Goal: Book appointment/travel/reservation

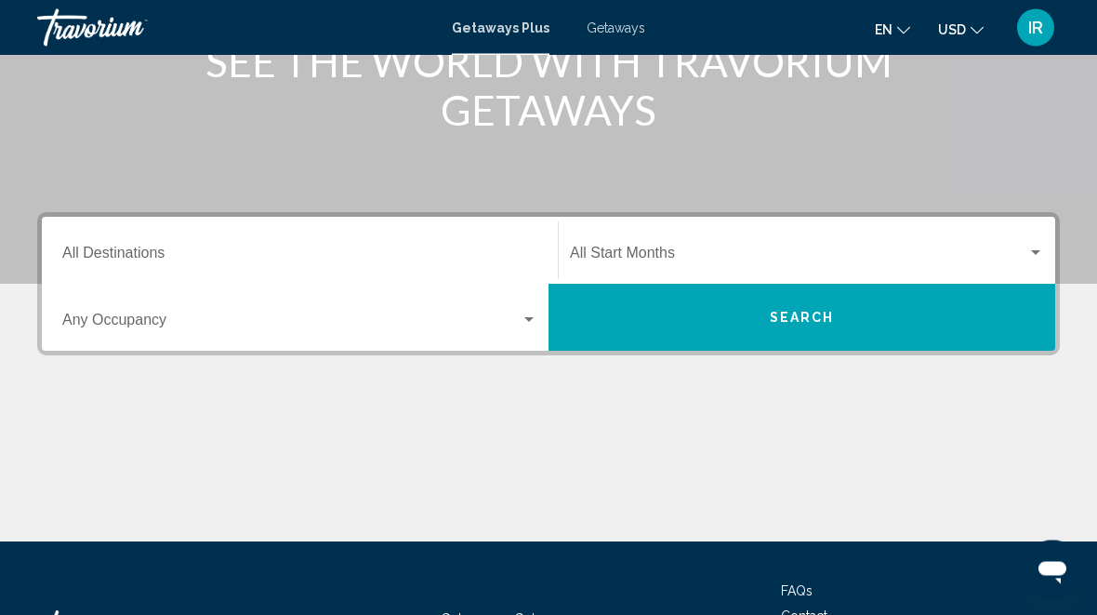
scroll to position [271, 0]
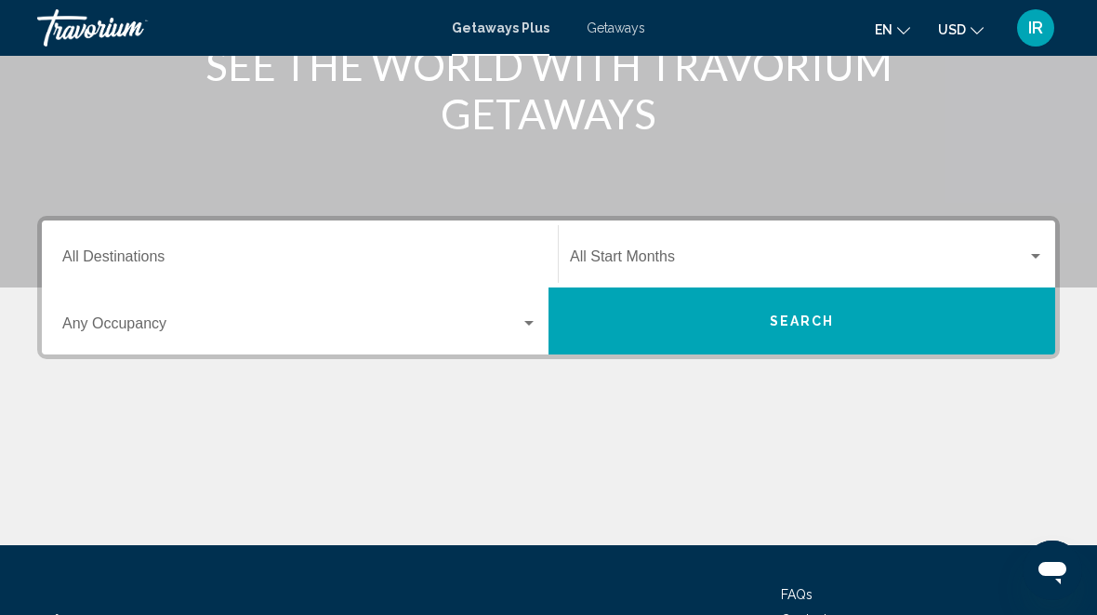
click at [1002, 313] on button "Search" at bounding box center [802, 320] width 507 height 67
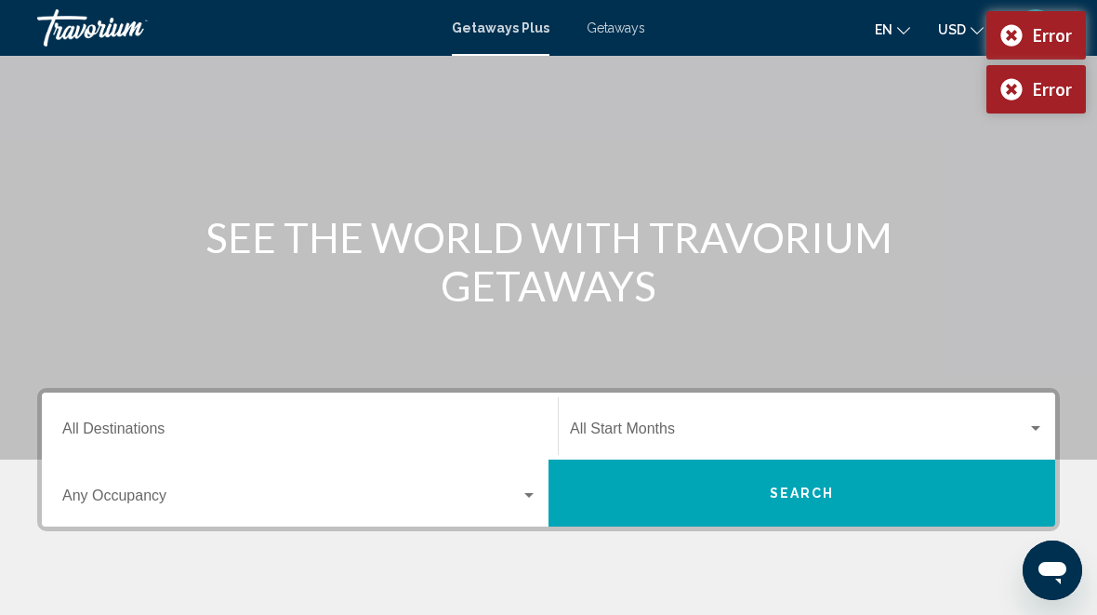
scroll to position [219, 0]
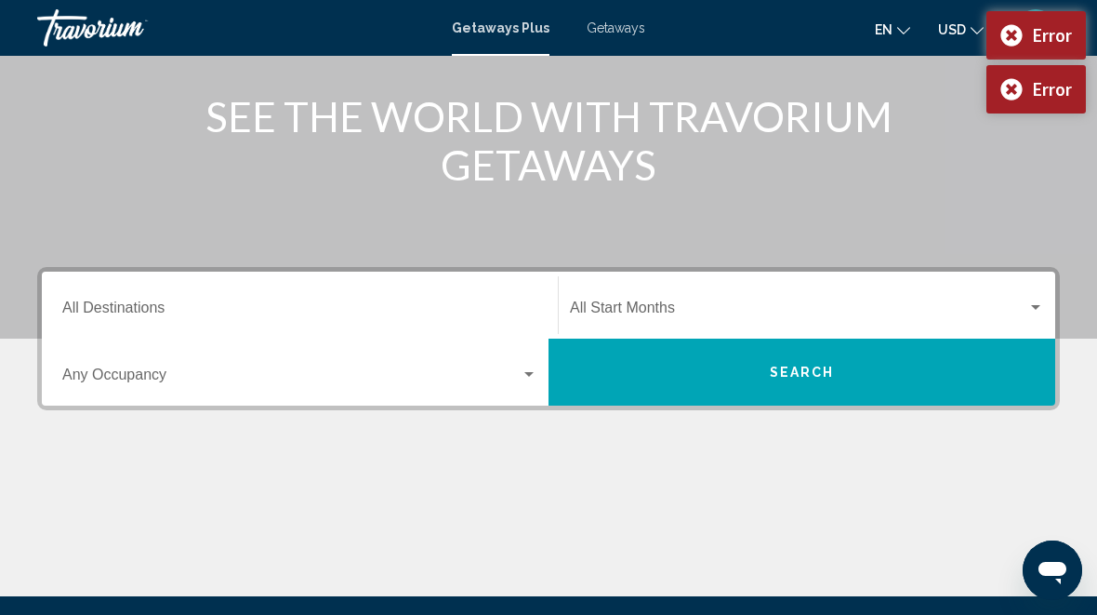
click at [1037, 295] on div "Start Month All Start Months" at bounding box center [807, 305] width 474 height 59
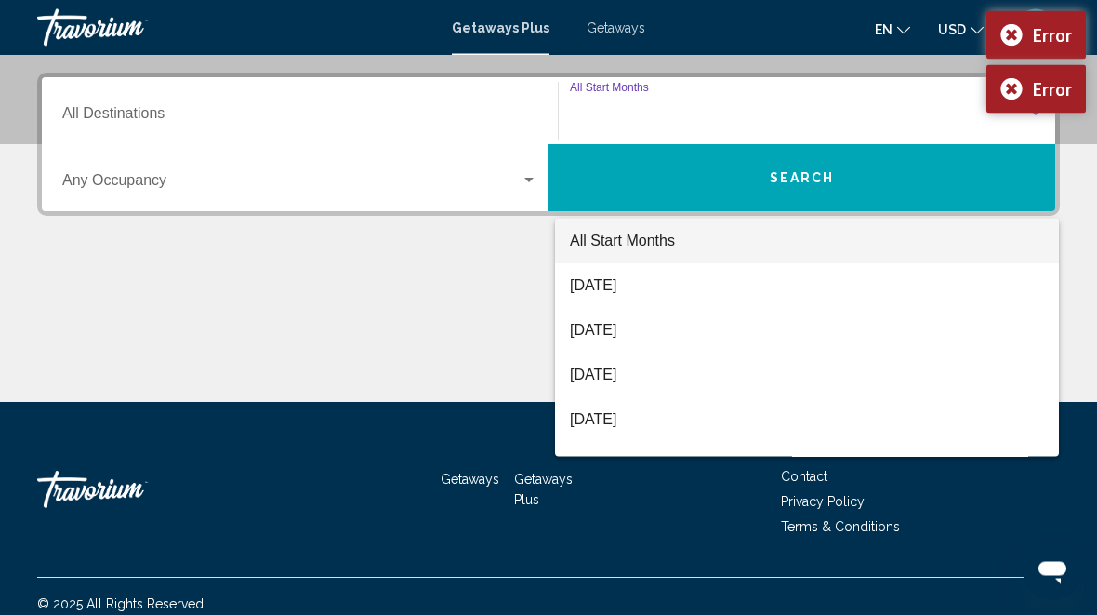
scroll to position [426, 0]
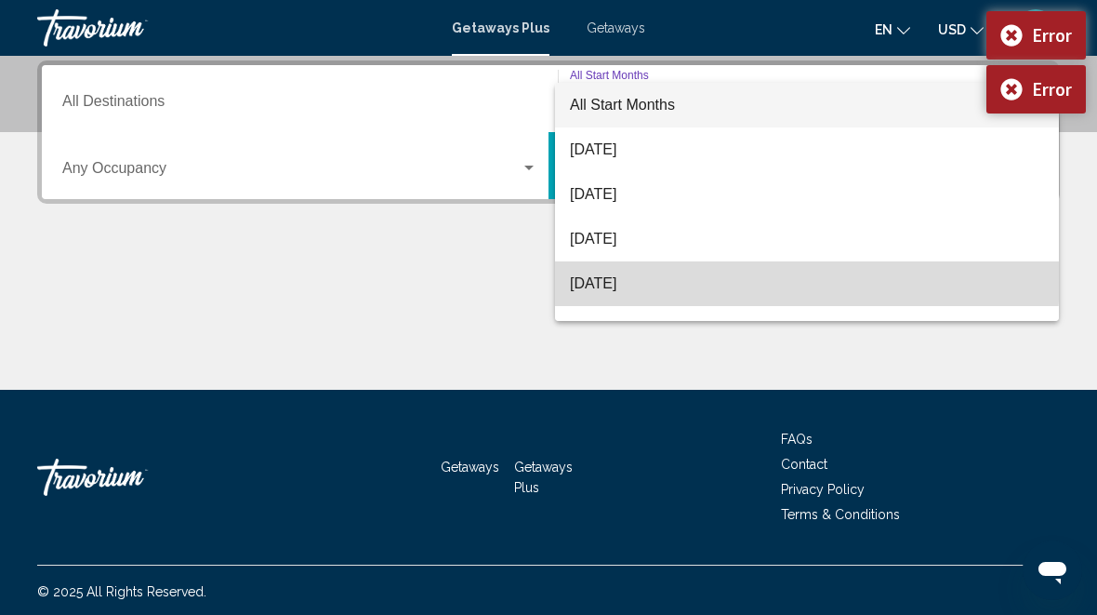
click at [658, 276] on span "[DATE]" at bounding box center [807, 283] width 474 height 45
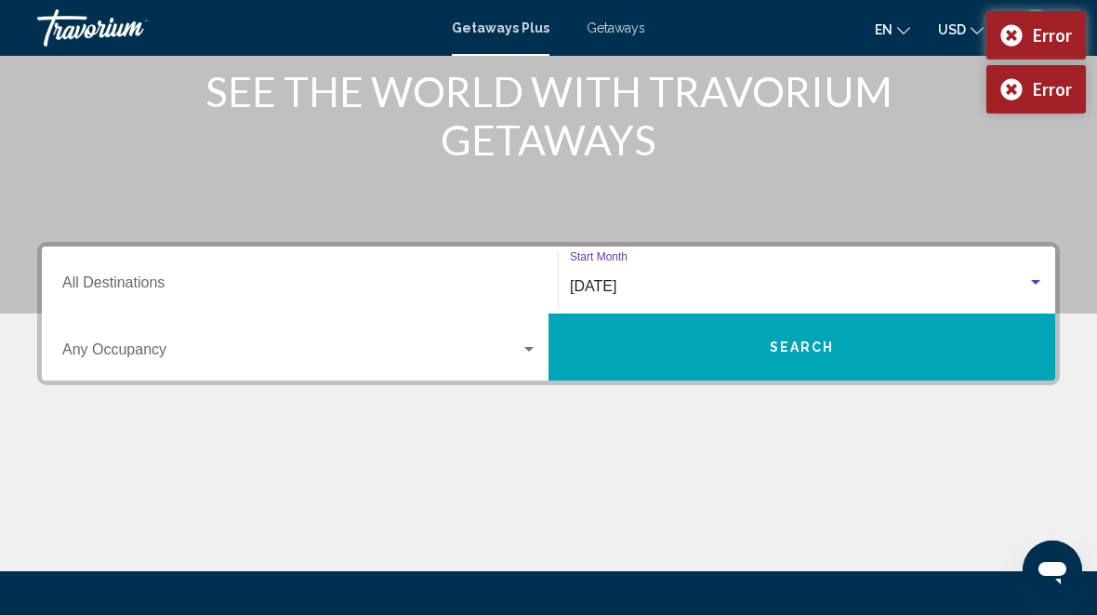
scroll to position [242, 0]
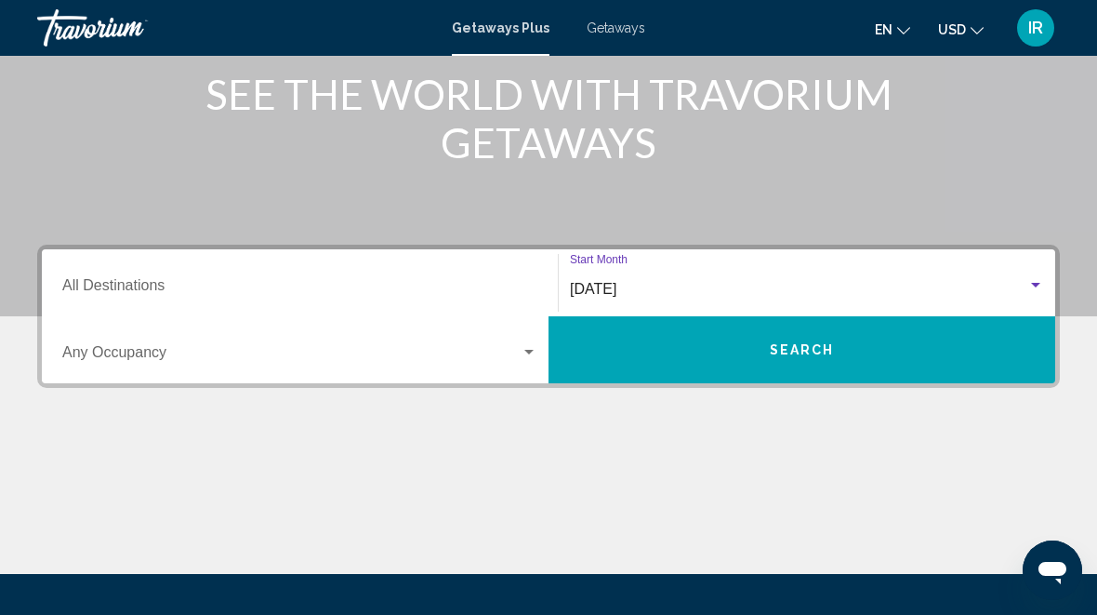
click at [161, 281] on input "Destination All Destinations" at bounding box center [299, 289] width 475 height 17
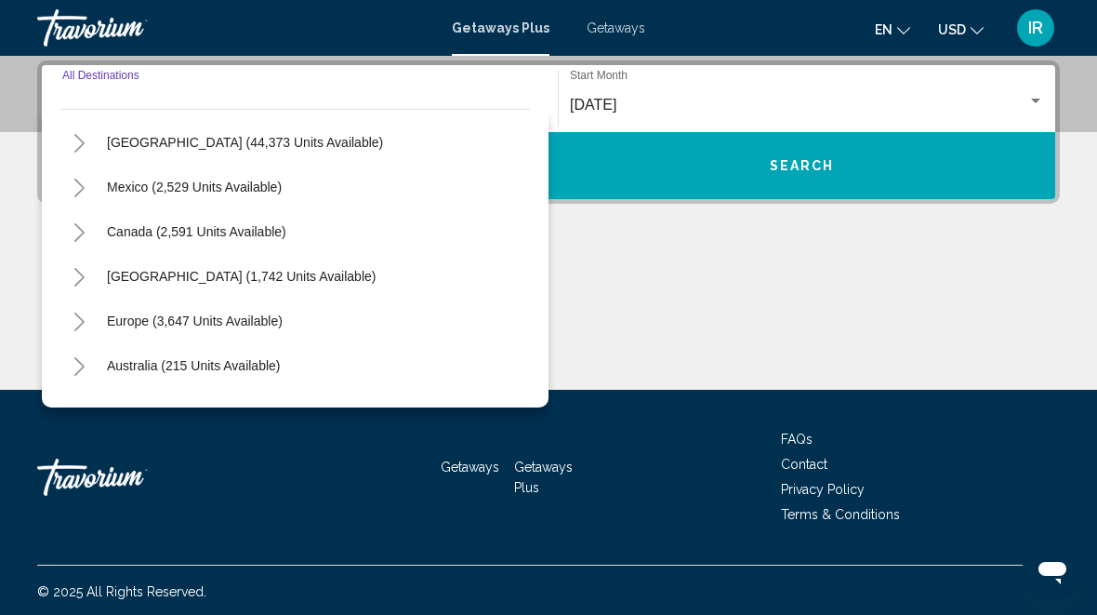
scroll to position [60, 0]
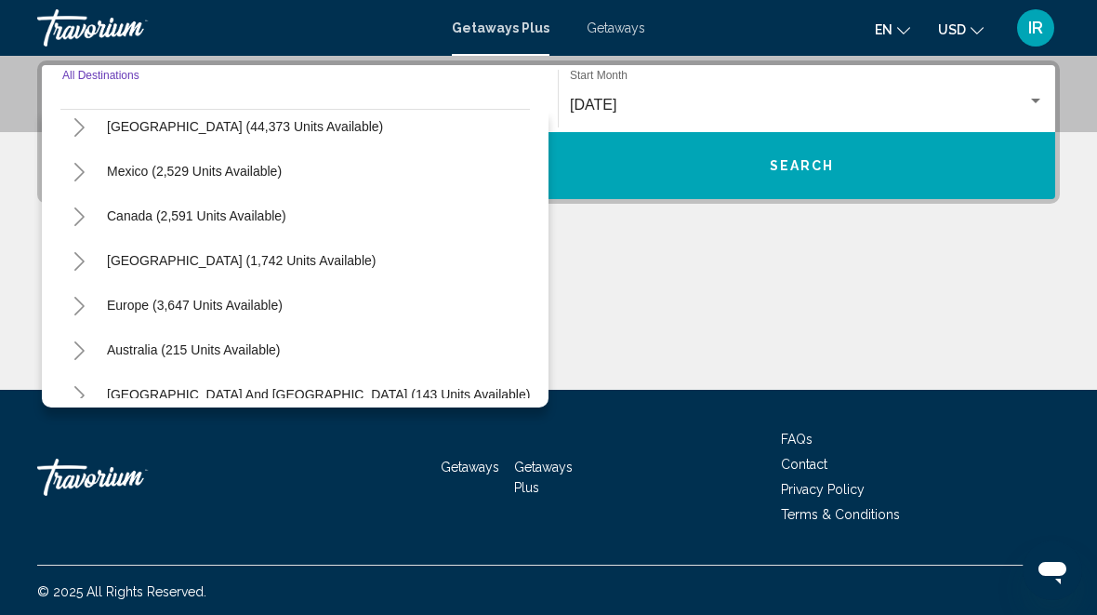
click at [84, 302] on icon "Toggle Europe (3,647 units available)" at bounding box center [80, 306] width 14 height 19
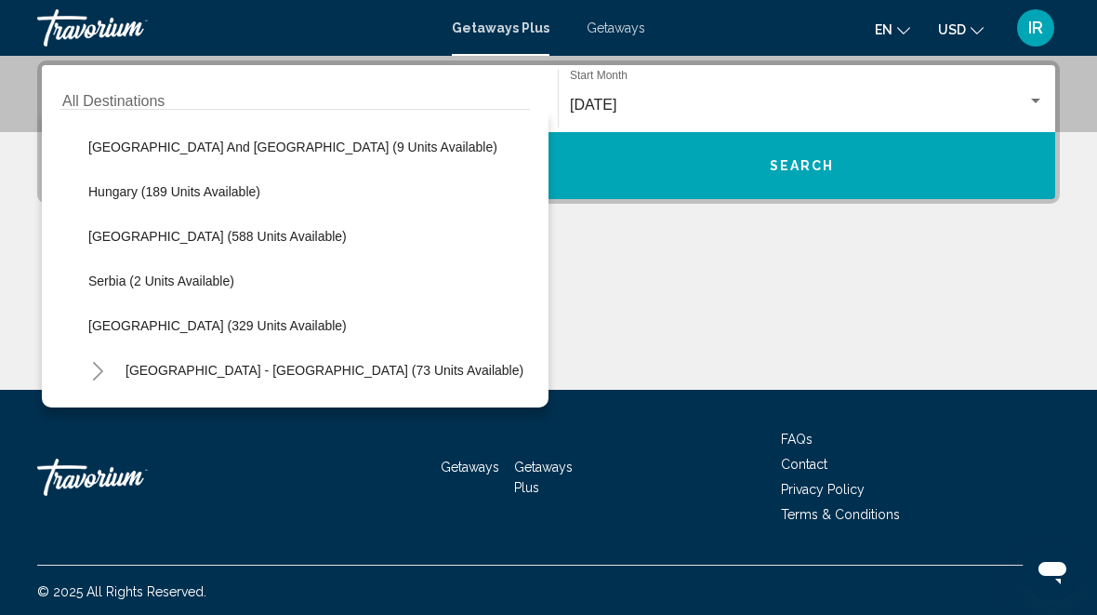
scroll to position [553, 0]
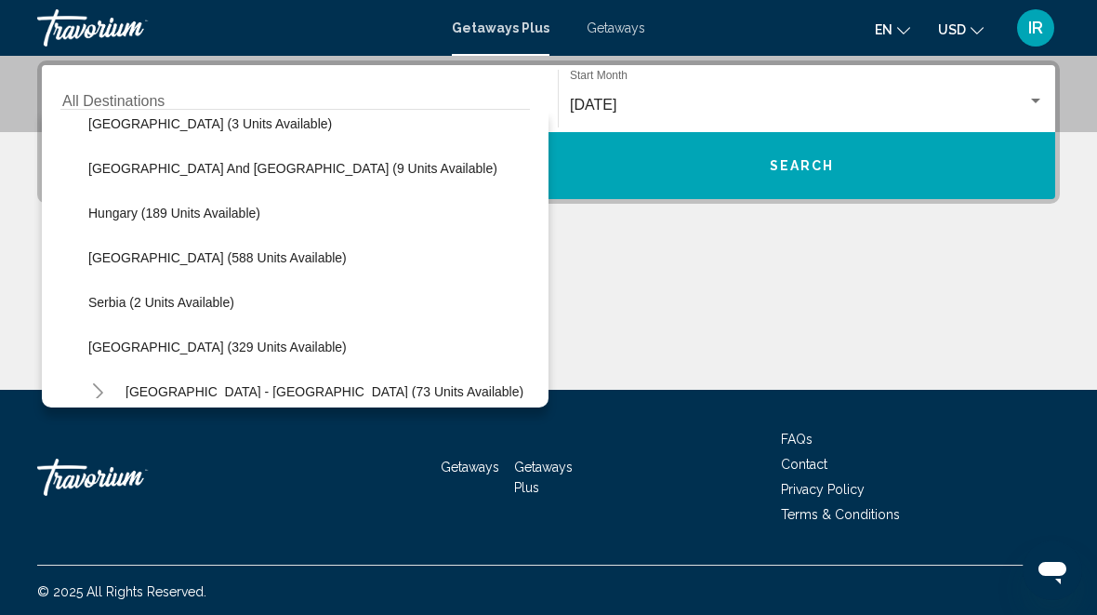
click at [191, 246] on button "[GEOGRAPHIC_DATA] (588 units available)" at bounding box center [217, 257] width 277 height 43
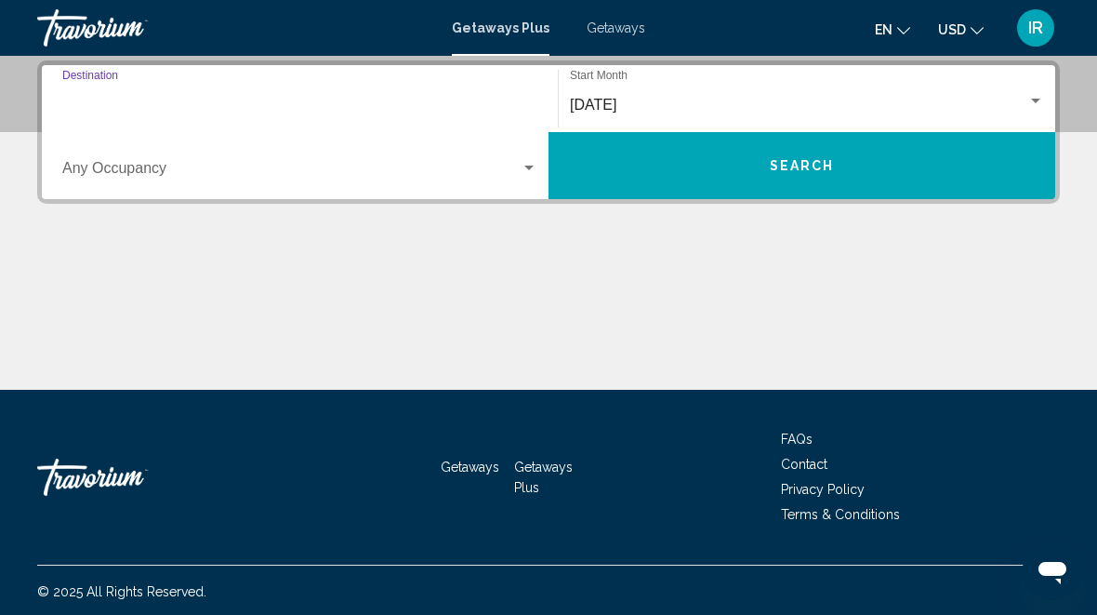
type input "**********"
click at [825, 168] on span "Search" at bounding box center [802, 166] width 65 height 15
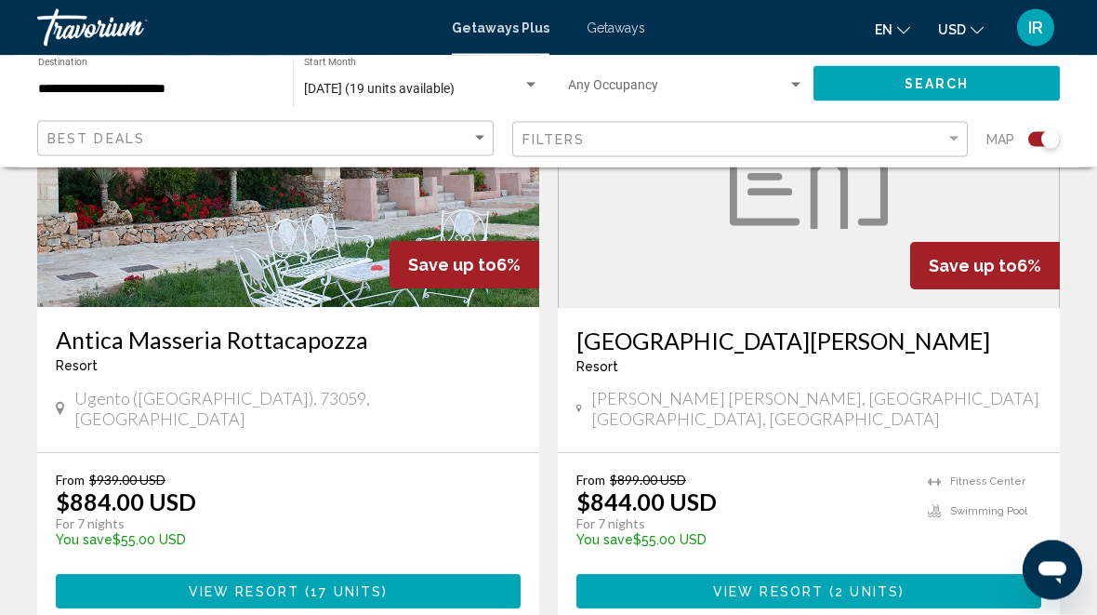
scroll to position [818, 0]
